Goal: Obtain resource: Download file/media

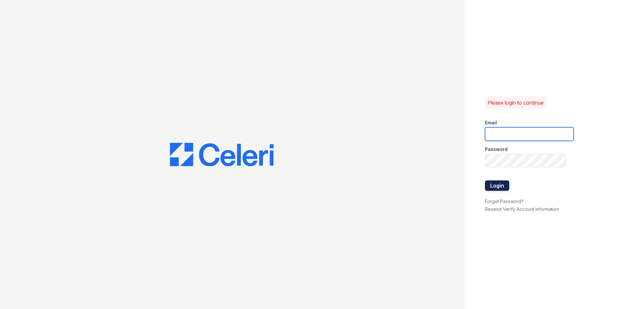
type input "arioso.pm@cafmanagement.com"
click at [495, 190] on button "Login" at bounding box center [497, 185] width 24 height 10
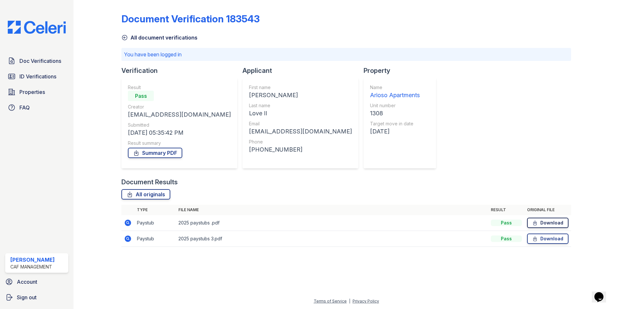
click at [537, 227] on link "Download" at bounding box center [547, 222] width 41 height 10
click at [123, 40] on icon at bounding box center [124, 37] width 6 height 6
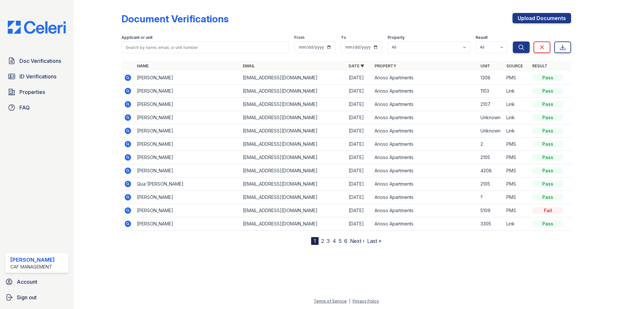
click at [323, 241] on link "2" at bounding box center [322, 241] width 3 height 6
click at [328, 240] on nav "« First ‹ Prev 1 2 3 4 5 6 Next › Last »" at bounding box center [346, 241] width 104 height 8
click at [329, 241] on link "1" at bounding box center [329, 241] width 2 height 6
click at [153, 79] on td "Joel Love II" at bounding box center [187, 77] width 106 height 13
click at [130, 75] on icon at bounding box center [128, 77] width 6 height 6
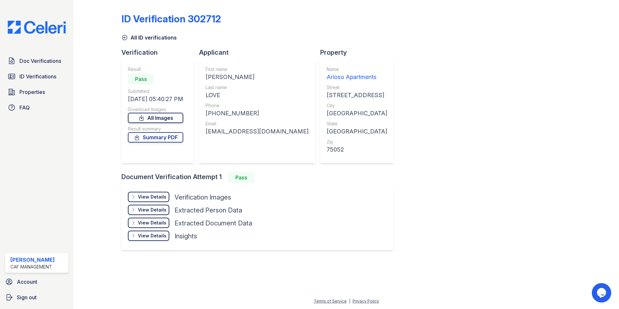
click at [174, 118] on link "All Images" at bounding box center [155, 118] width 55 height 10
click at [35, 68] on div "Doc Verifications ID Verifications Properties FAQ" at bounding box center [37, 84] width 68 height 60
click at [35, 67] on link "Doc Verifications" at bounding box center [36, 60] width 63 height 13
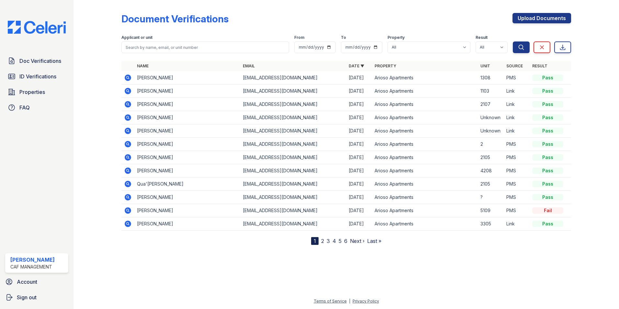
click at [145, 80] on td "[PERSON_NAME]" at bounding box center [187, 77] width 106 height 13
click at [126, 77] on icon at bounding box center [128, 77] width 6 height 6
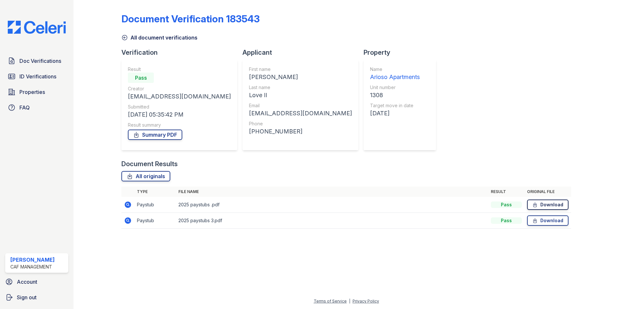
click at [544, 204] on link "Download" at bounding box center [547, 204] width 41 height 10
click at [447, 30] on div "All document verifications" at bounding box center [346, 36] width 450 height 12
